Goal: Task Accomplishment & Management: Complete application form

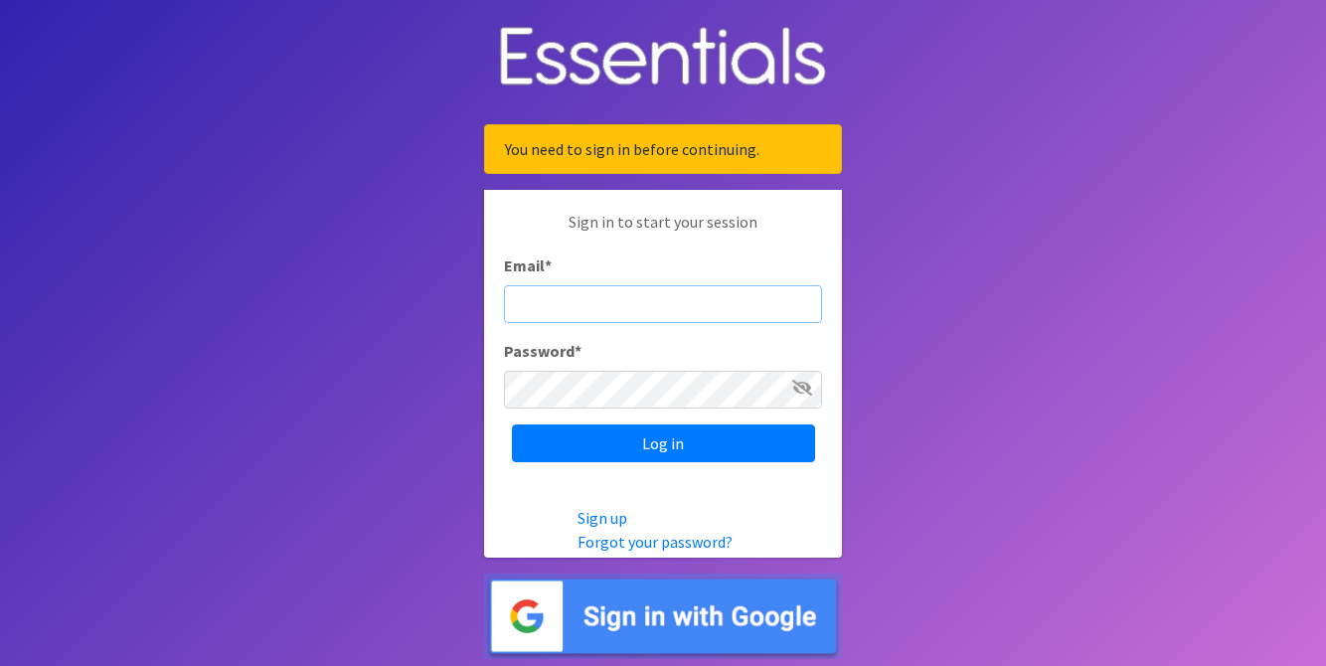
type input "[EMAIL_ADDRESS][DOMAIN_NAME]"
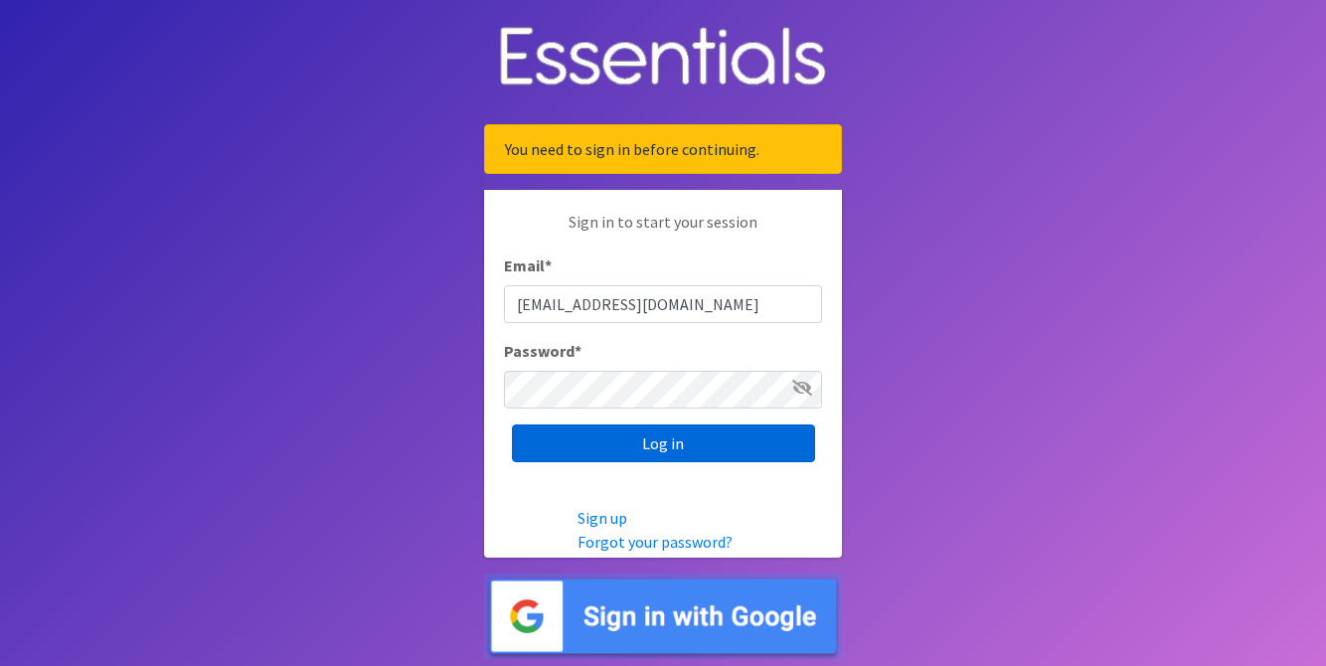
click at [761, 436] on input "Log in" at bounding box center [663, 443] width 303 height 38
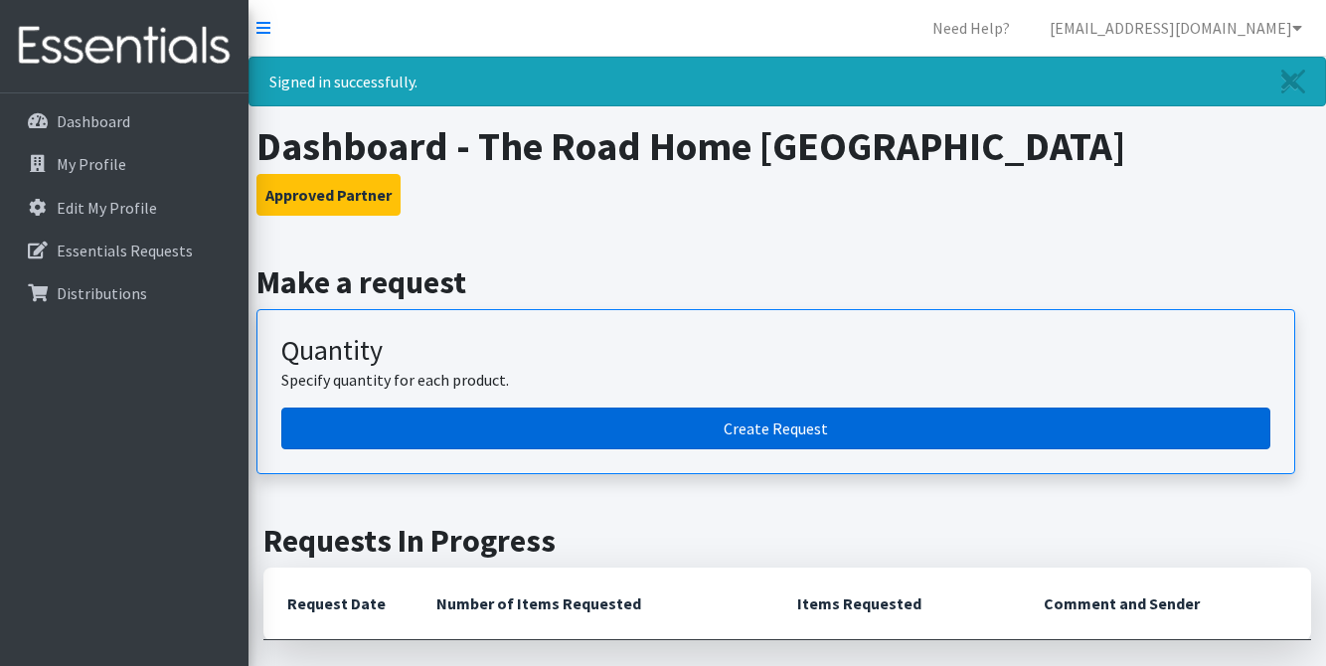
click at [761, 436] on link "Create Request" at bounding box center [775, 428] width 989 height 42
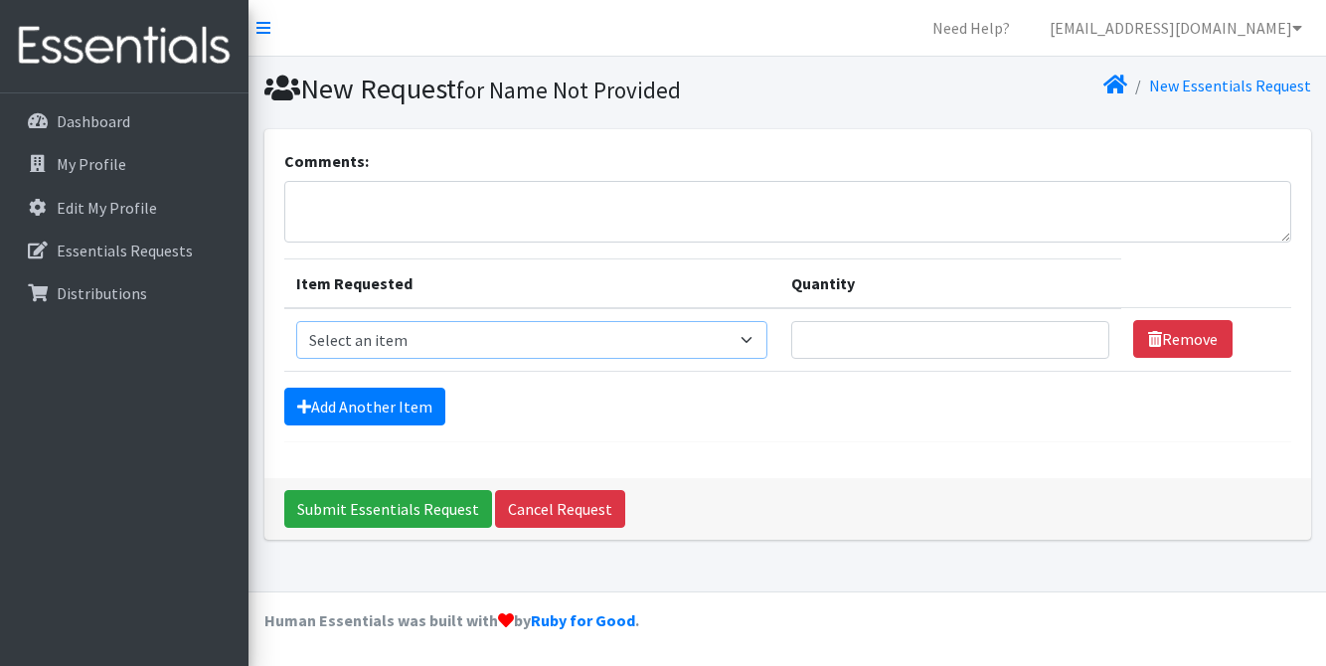
click at [516, 343] on select "Select an item Box - 2T-3T Pull-ups [200 Pull-ups/8 Packs] Box - 3T-4T Pull-ups…" at bounding box center [531, 340] width 471 height 38
select select "14399"
click at [296, 321] on select "Select an item Box - 2T-3T Pull-ups [200 Pull-ups/8 Packs] Box - 3T-4T Pull-ups…" at bounding box center [531, 340] width 471 height 38
click at [871, 330] on input "Quantity" at bounding box center [950, 340] width 319 height 38
type input "1"
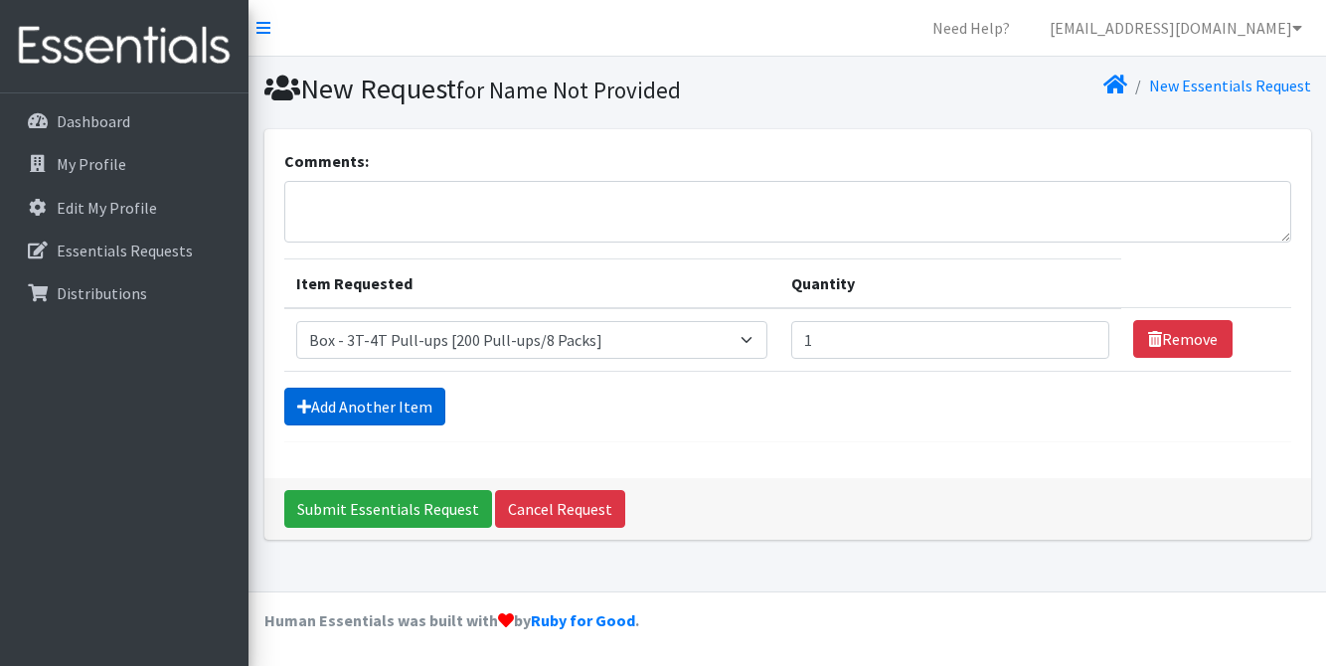
click at [398, 397] on link "Add Another Item" at bounding box center [364, 407] width 161 height 38
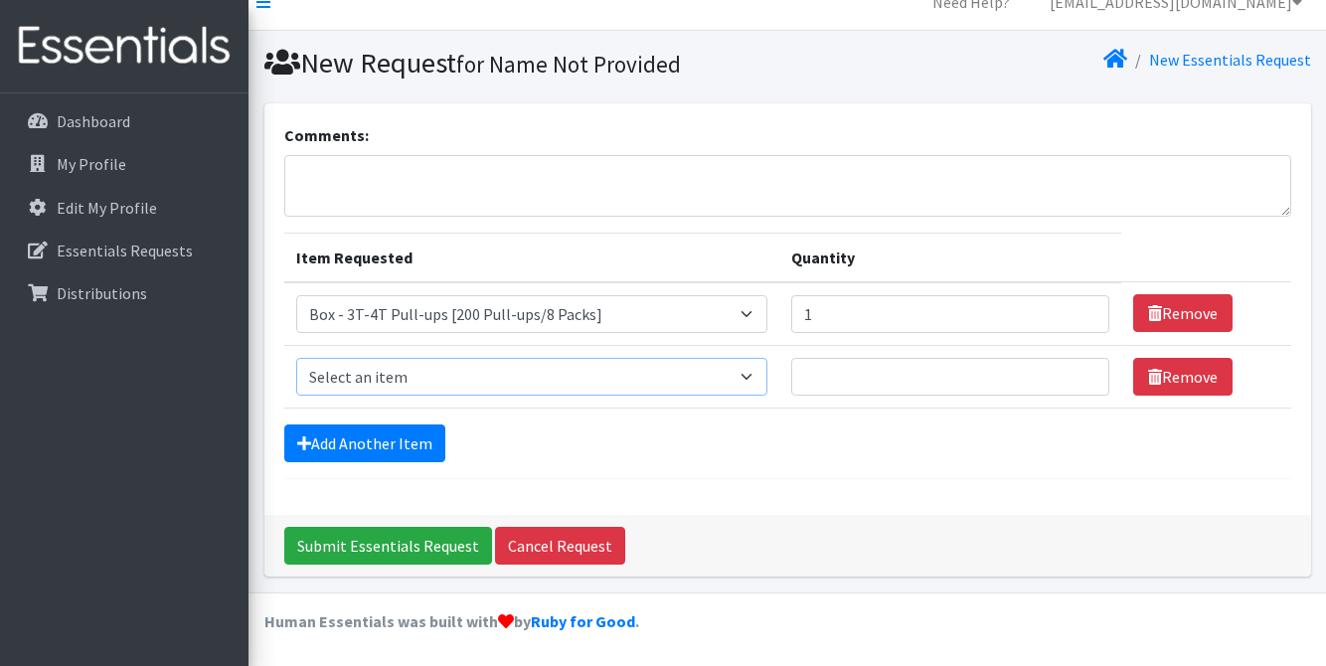
click at [392, 391] on select "Select an item Box - 2T-3T Pull-ups [200 Pull-ups/8 Packs] Box - 3T-4T Pull-ups…" at bounding box center [531, 377] width 471 height 38
select select "14400"
click at [296, 358] on select "Select an item Box - 2T-3T Pull-ups [200 Pull-ups/8 Packs] Box - 3T-4T Pull-ups…" at bounding box center [531, 377] width 471 height 38
click at [867, 381] on input "Quantity" at bounding box center [950, 377] width 319 height 38
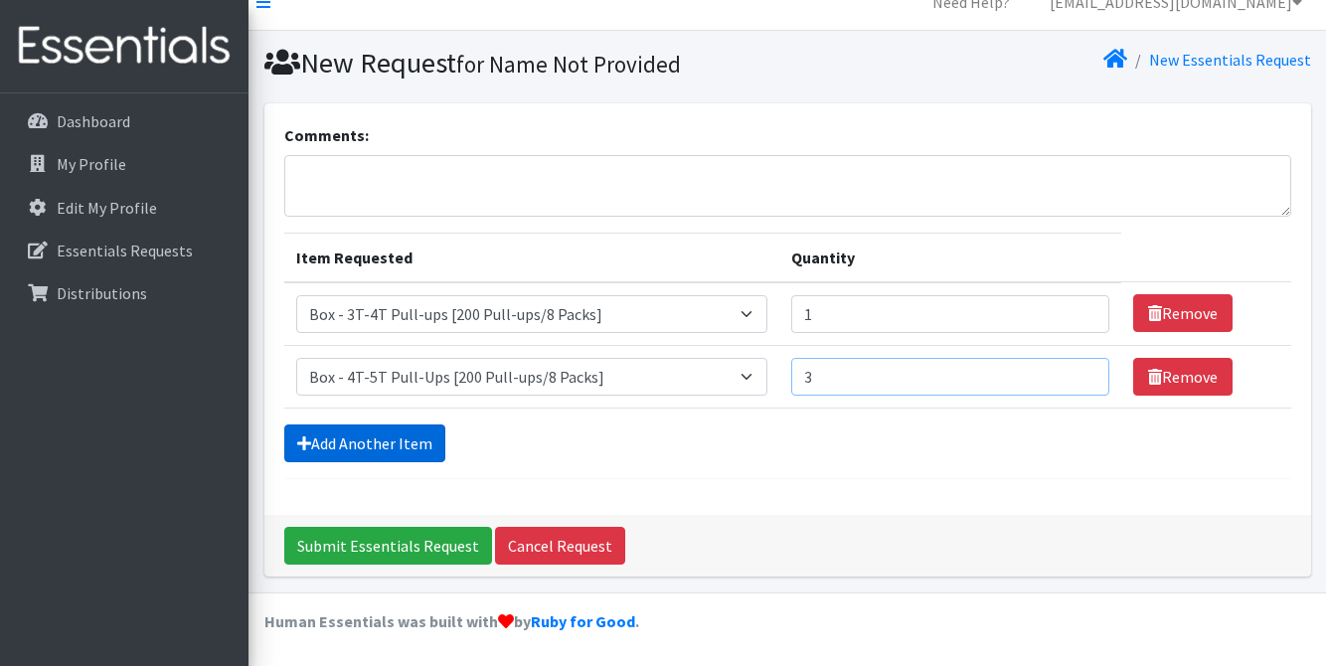
type input "3"
click at [392, 446] on link "Add Another Item" at bounding box center [364, 443] width 161 height 38
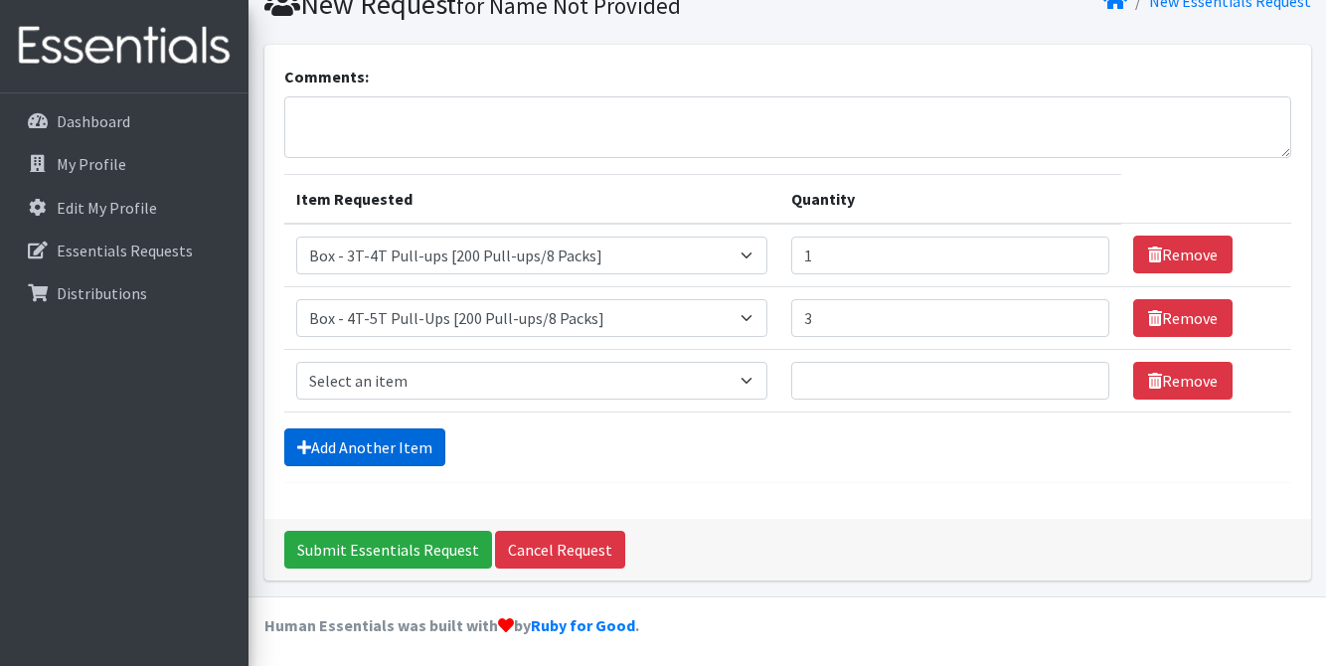
scroll to position [88, 0]
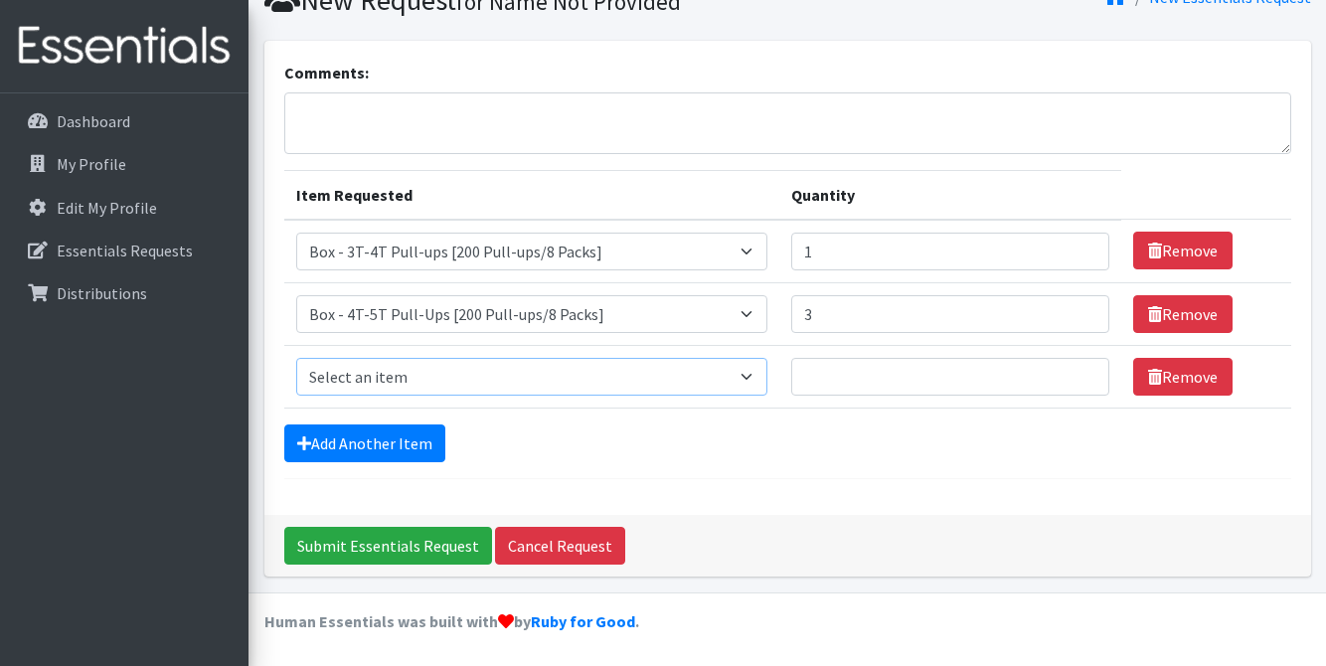
click at [401, 390] on select "Select an item Box - 2T-3T Pull-ups [200 Pull-ups/8 Packs] Box - 3T-4T Pull-ups…" at bounding box center [531, 377] width 471 height 38
select select "14393"
click at [296, 358] on select "Select an item Box - 2T-3T Pull-ups [200 Pull-ups/8 Packs] Box - 3T-4T Pull-ups…" at bounding box center [531, 377] width 471 height 38
click at [848, 370] on input "Quantity" at bounding box center [950, 377] width 319 height 38
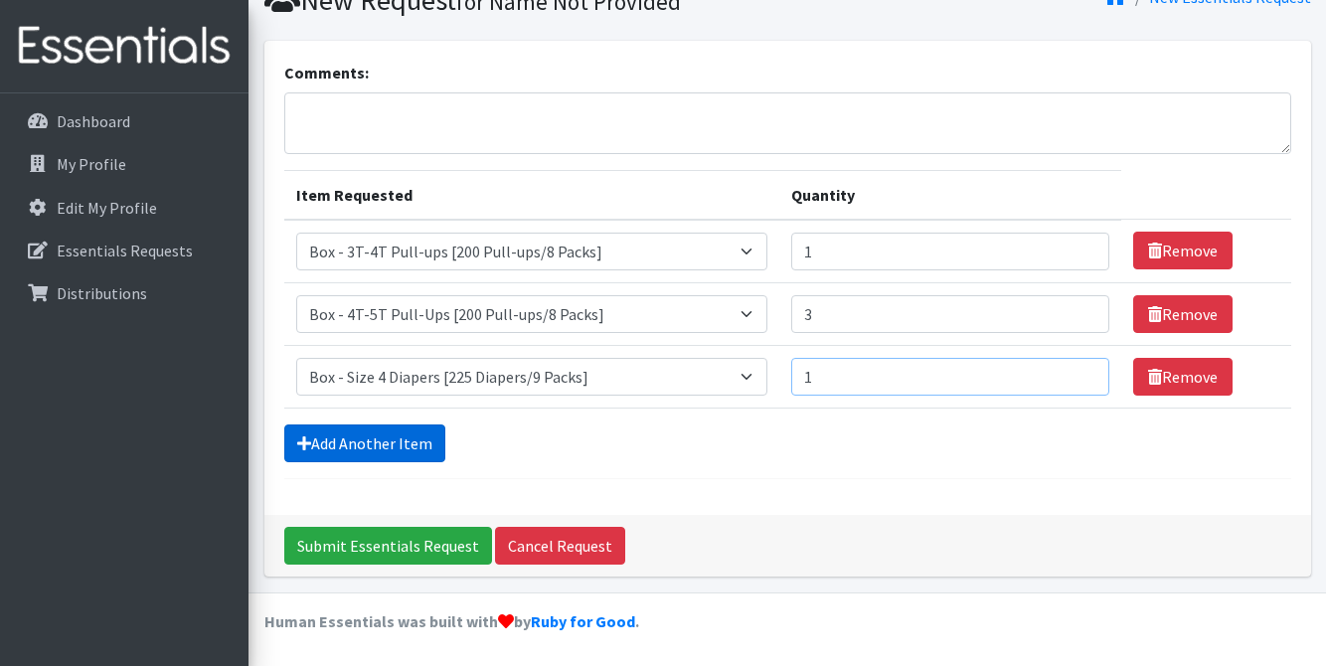
type input "1"
click at [367, 447] on link "Add Another Item" at bounding box center [364, 443] width 161 height 38
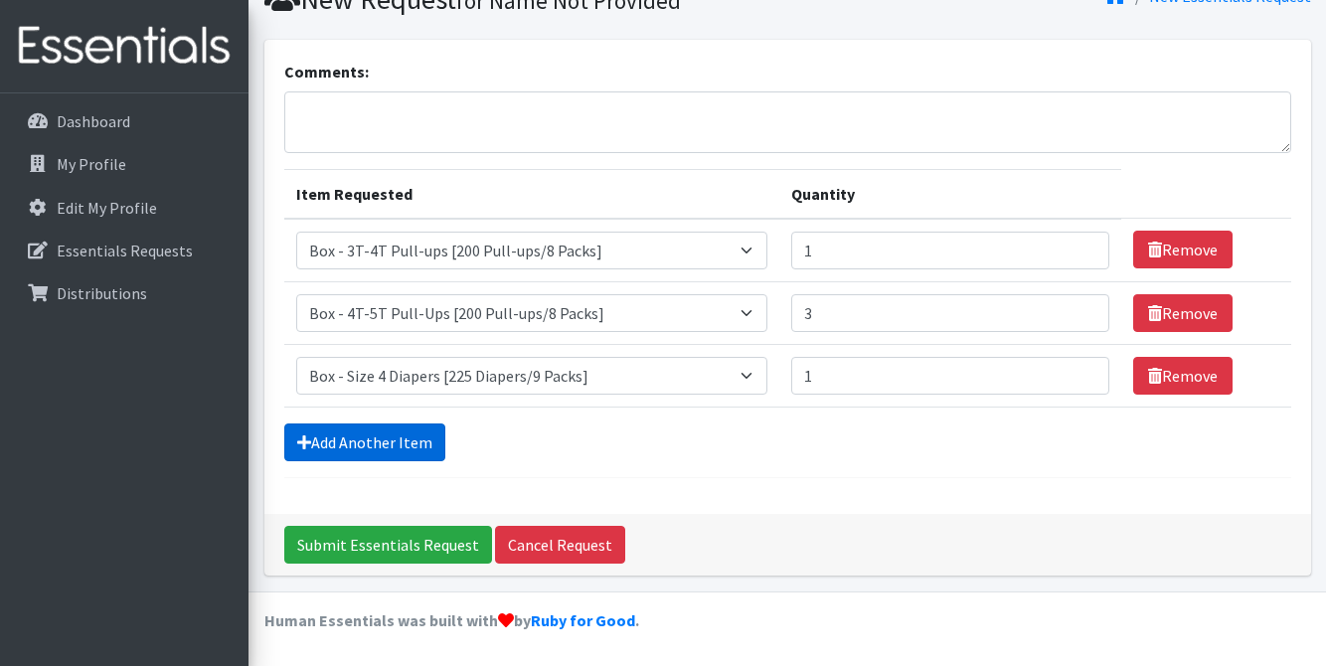
scroll to position [151, 0]
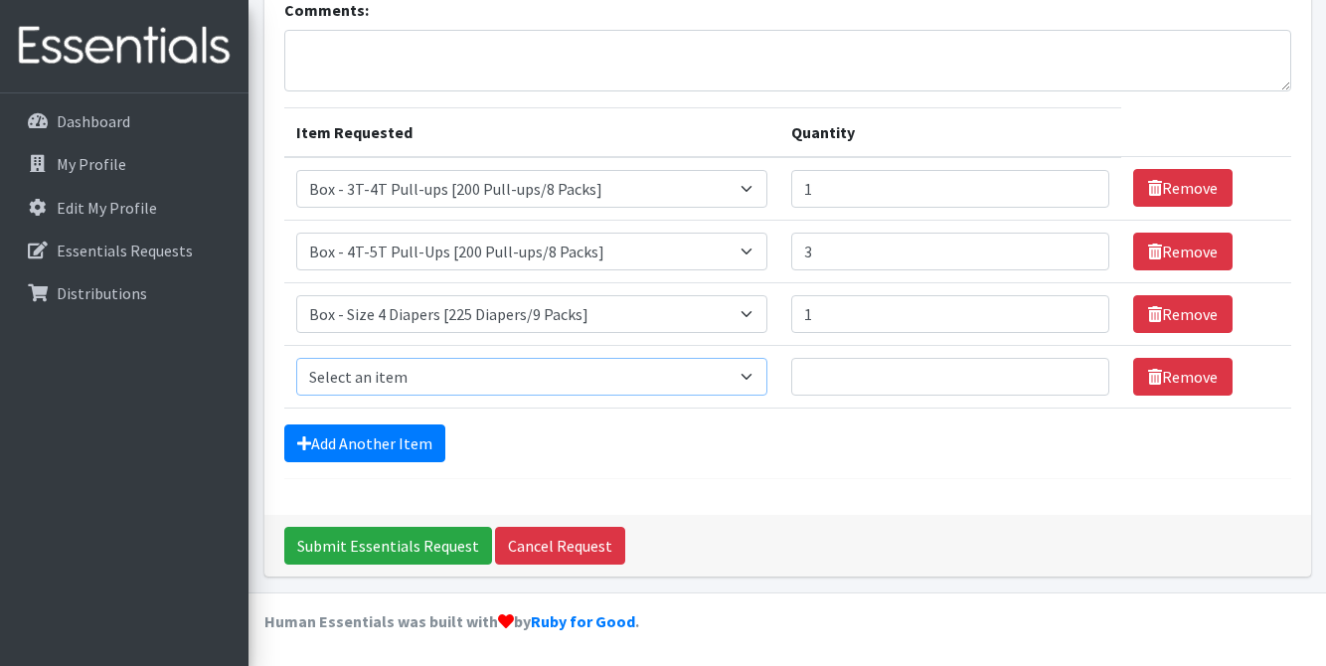
click at [384, 380] on select "Select an item Box - 2T-3T Pull-ups [200 Pull-ups/8 Packs] Box - 3T-4T Pull-ups…" at bounding box center [531, 377] width 471 height 38
select select "14394"
click at [296, 358] on select "Select an item Box - 2T-3T Pull-ups [200 Pull-ups/8 Packs] Box - 3T-4T Pull-ups…" at bounding box center [531, 377] width 471 height 38
click at [867, 380] on input "Quantity" at bounding box center [950, 377] width 319 height 38
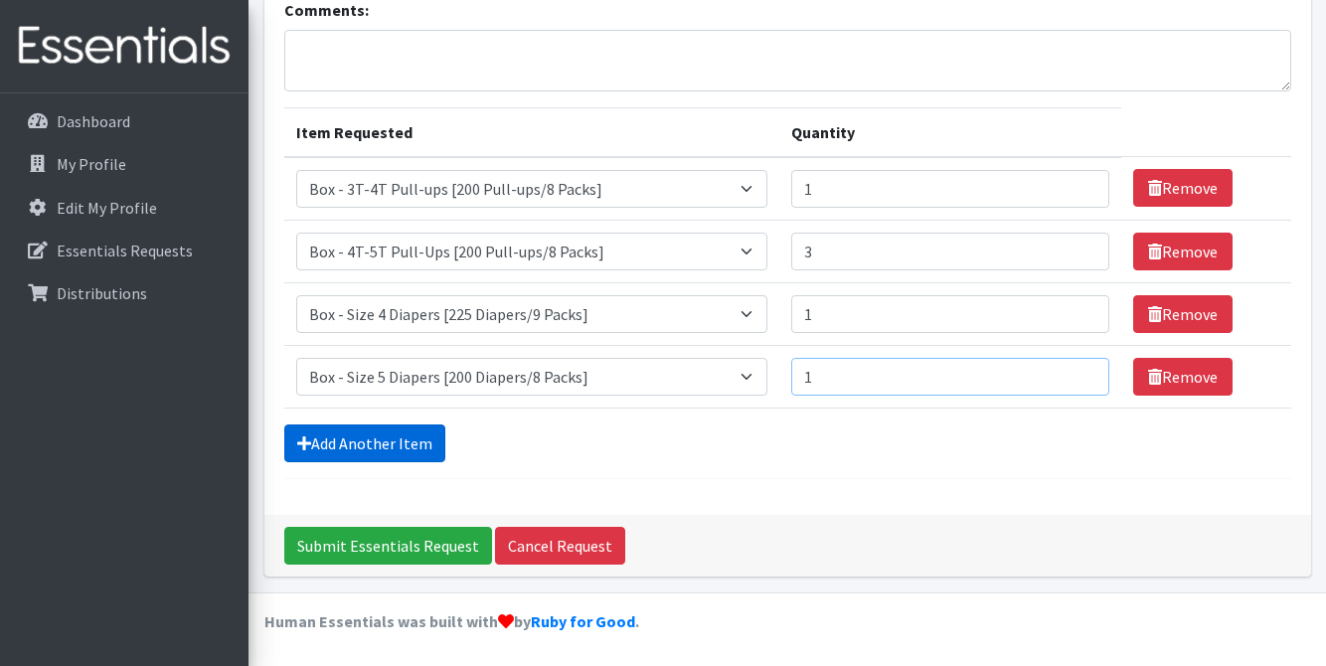
type input "1"
click at [403, 445] on link "Add Another Item" at bounding box center [364, 443] width 161 height 38
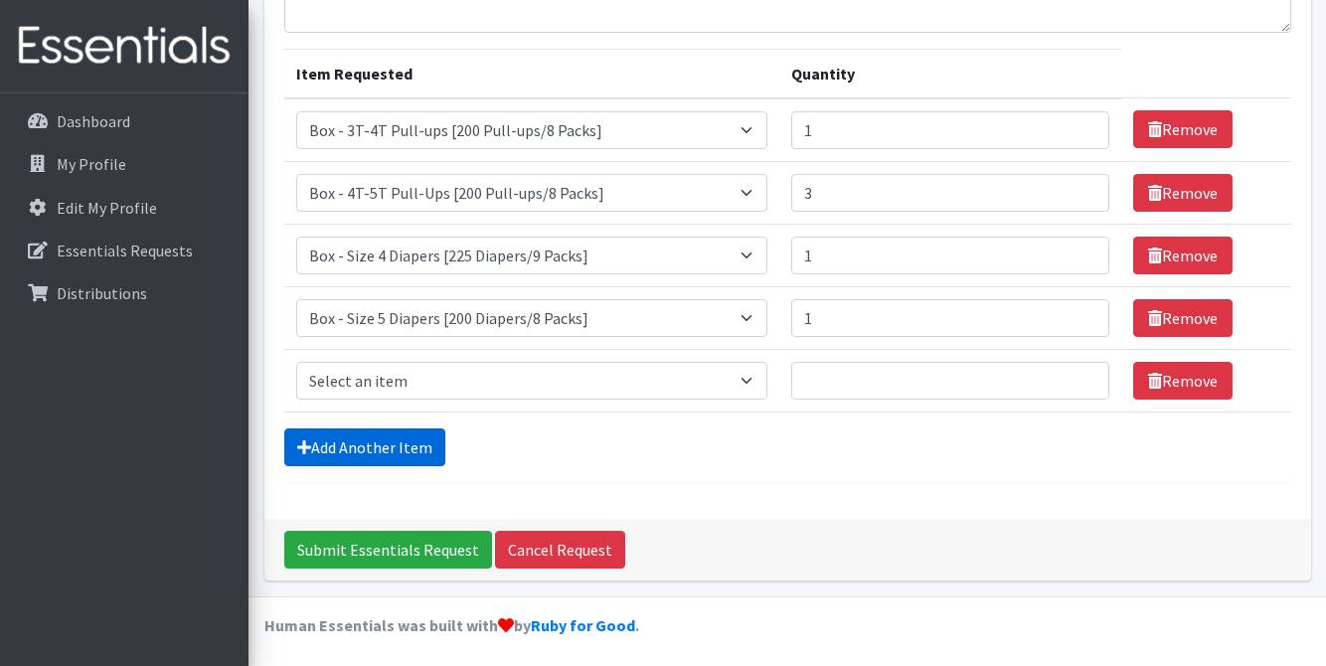
scroll to position [214, 0]
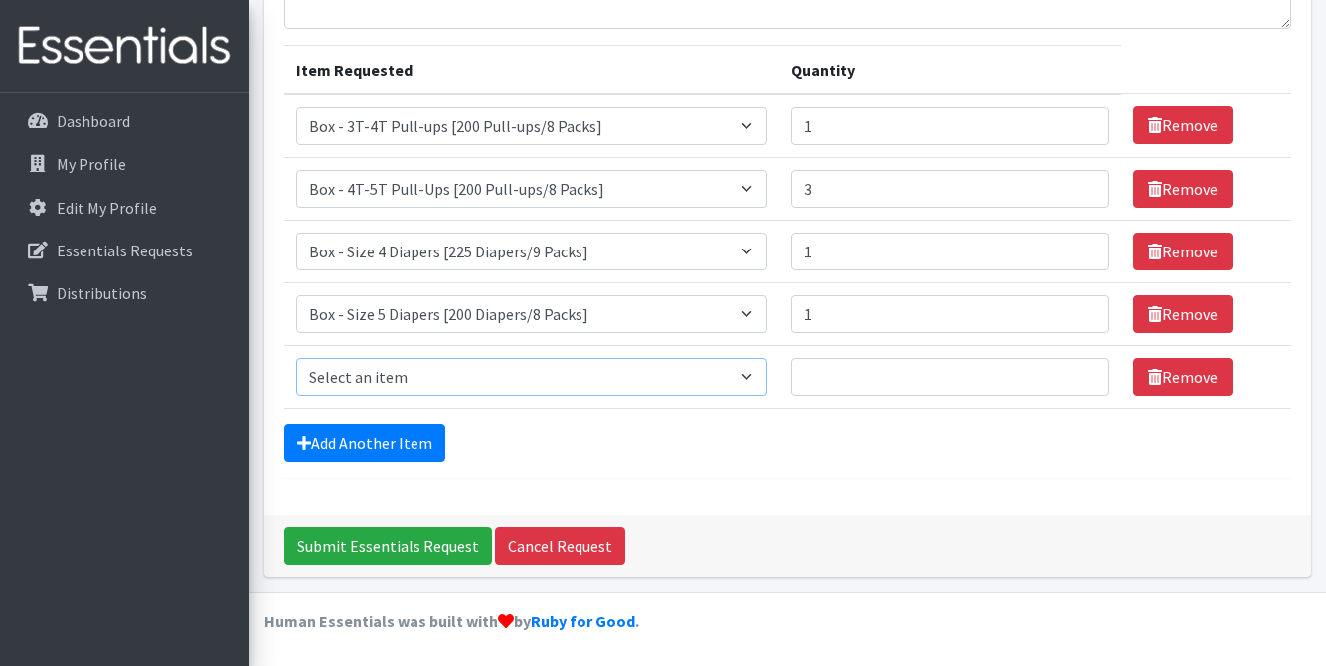
click at [528, 392] on select "Select an item Box - 2T-3T Pull-ups [200 Pull-ups/8 Packs] Box - 3T-4T Pull-ups…" at bounding box center [531, 377] width 471 height 38
select select "14395"
click at [296, 358] on select "Select an item Box - 2T-3T Pull-ups [200 Pull-ups/8 Packs] Box - 3T-4T Pull-ups…" at bounding box center [531, 377] width 471 height 38
click at [873, 388] on input "Quantity" at bounding box center [950, 377] width 319 height 38
type input "2"
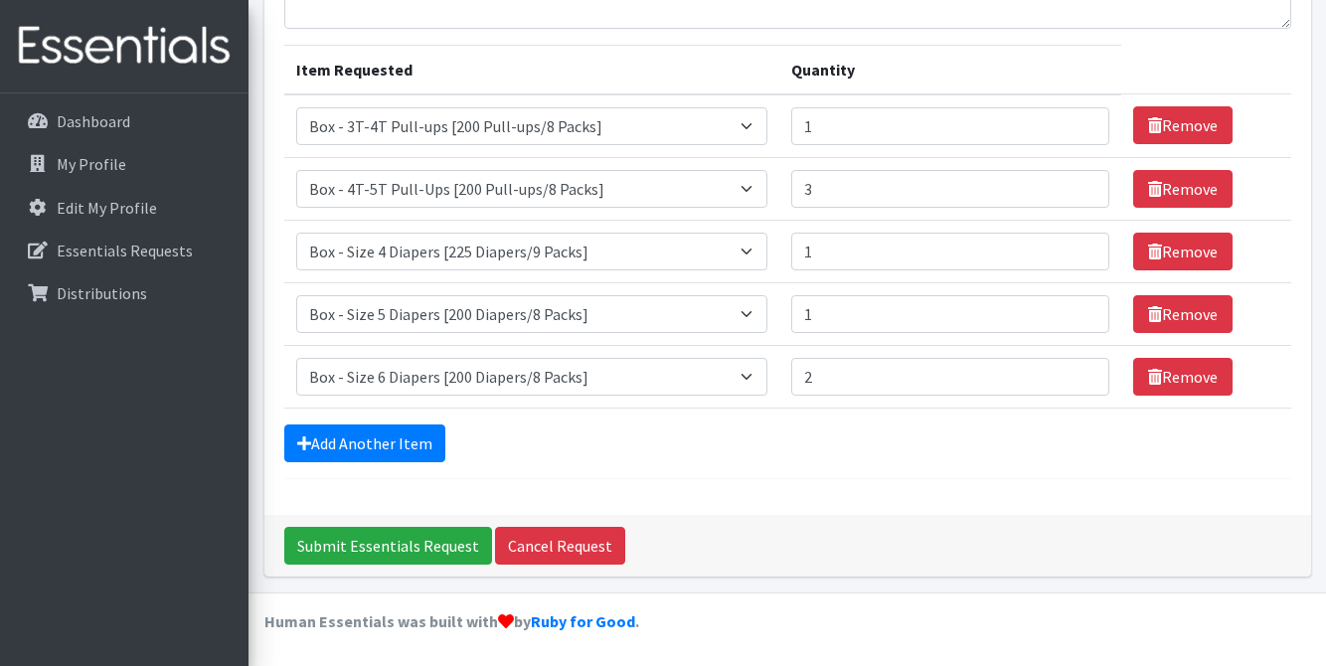
click at [806, 468] on form "Comments: Item Requested Quantity Item Requested Select an item Box - 2T-3T Pul…" at bounding box center [787, 207] width 1007 height 544
click at [400, 446] on link "Add Another Item" at bounding box center [364, 443] width 161 height 38
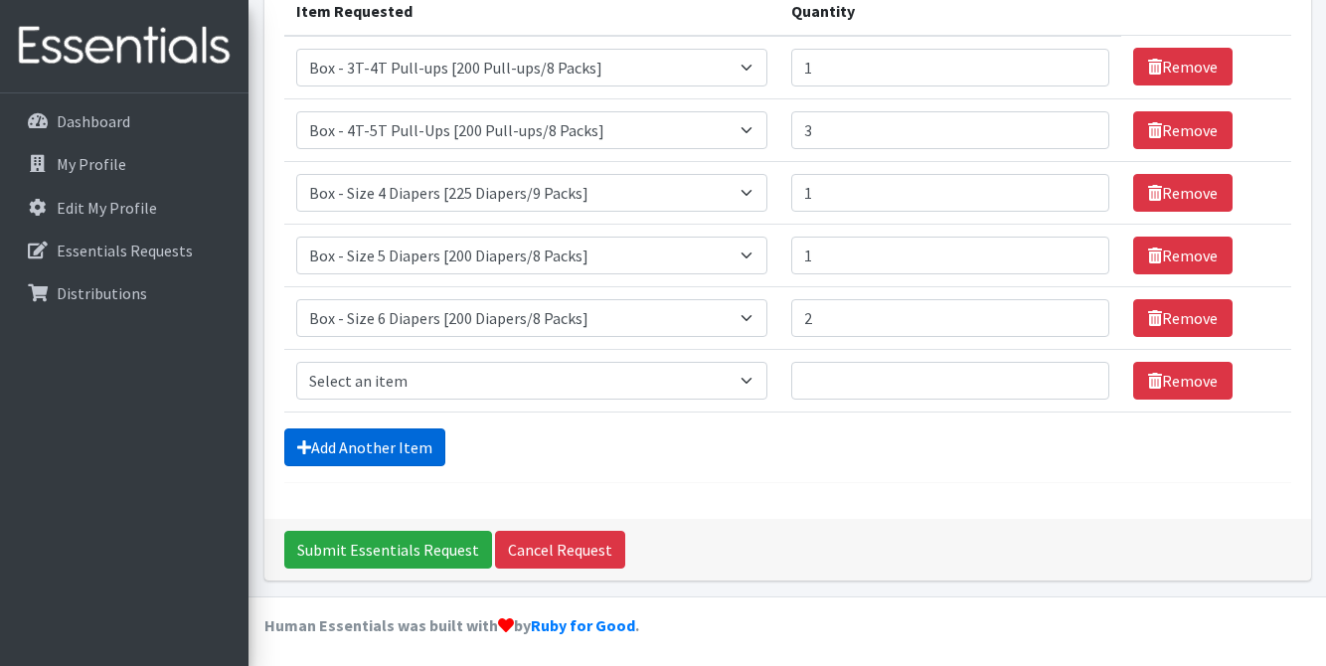
scroll to position [276, 0]
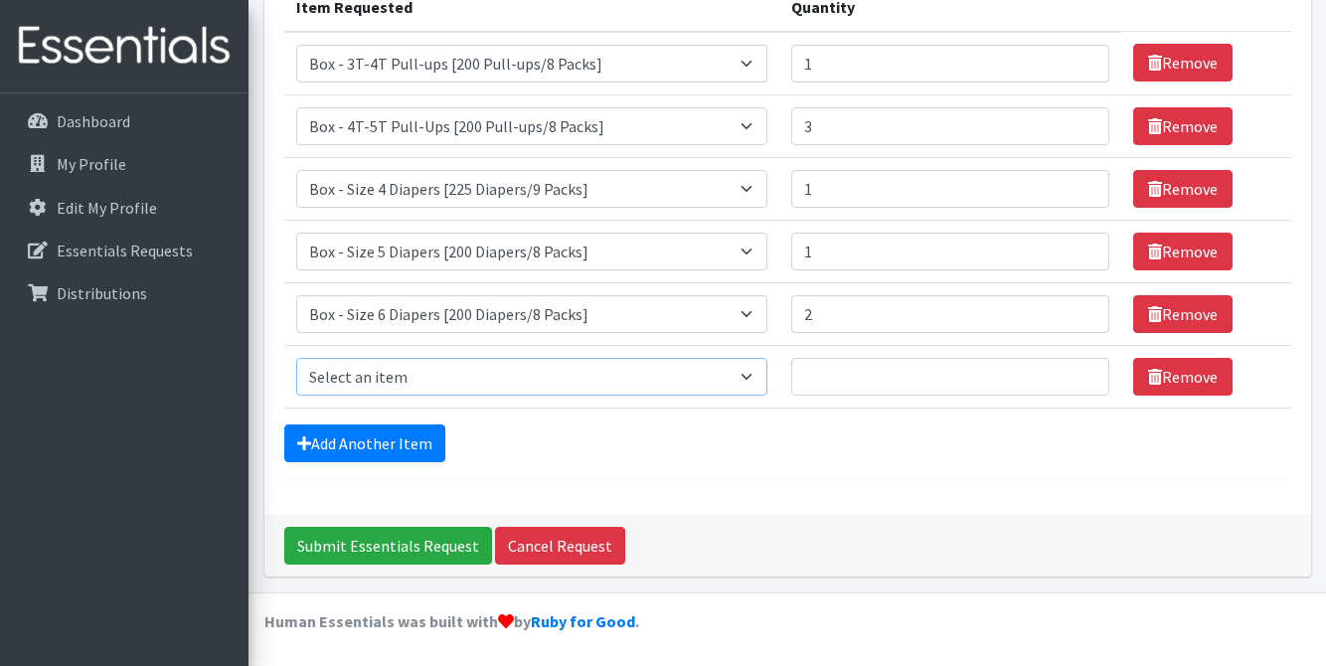
click at [604, 388] on select "Select an item Box - 2T-3T Pull-ups [200 Pull-ups/8 Packs] Box - 3T-4T Pull-ups…" at bounding box center [531, 377] width 471 height 38
select select "14401"
click at [296, 358] on select "Select an item Box - 2T-3T Pull-ups [200 Pull-ups/8 Packs] Box - 3T-4T Pull-ups…" at bounding box center [531, 377] width 471 height 38
click at [830, 382] on input "Quantity" at bounding box center [950, 377] width 319 height 38
type input "4"
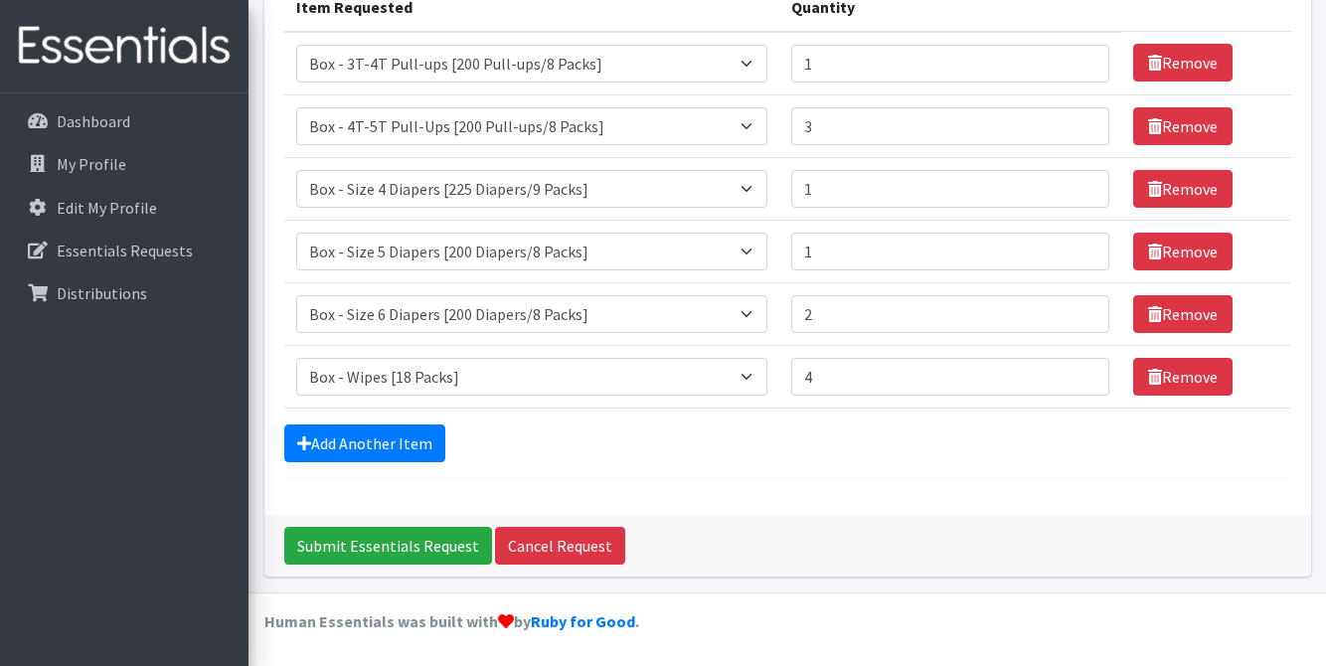
click at [878, 449] on div "Add Another Item" at bounding box center [787, 443] width 1007 height 38
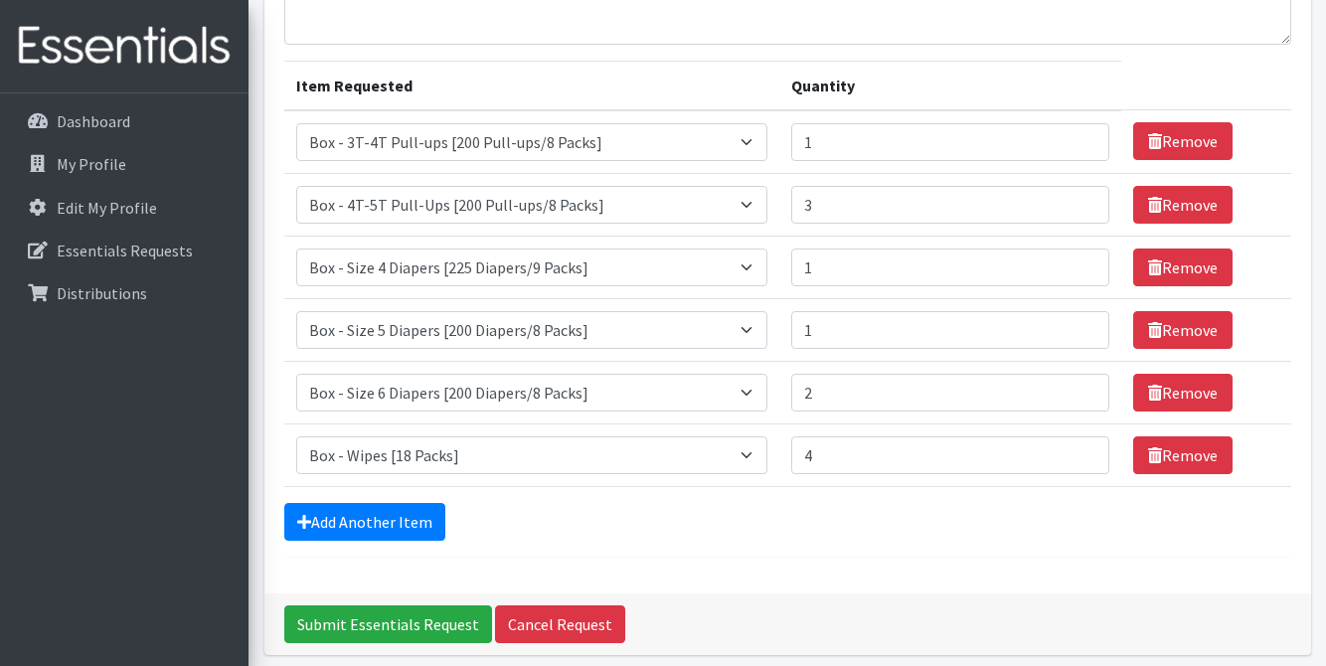
scroll to position [199, 0]
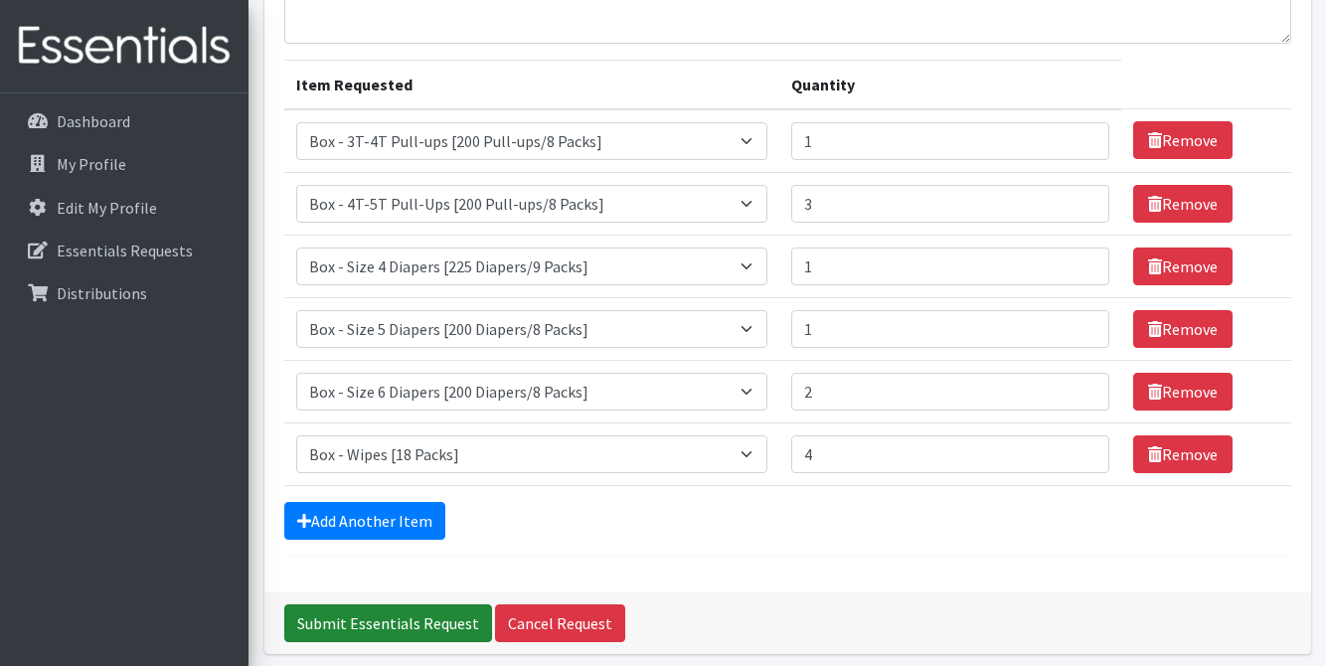
click at [400, 624] on input "Submit Essentials Request" at bounding box center [388, 623] width 208 height 38
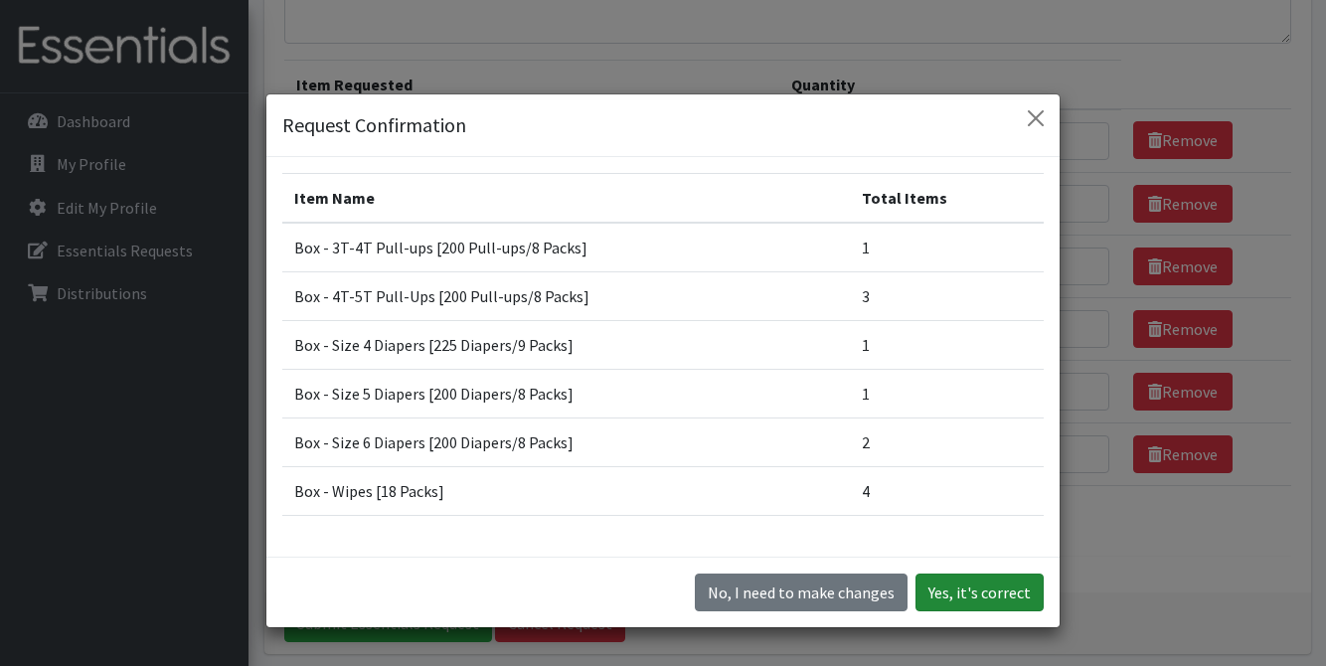
click at [1002, 587] on button "Yes, it's correct" at bounding box center [979, 592] width 128 height 38
